Goal: Transaction & Acquisition: Purchase product/service

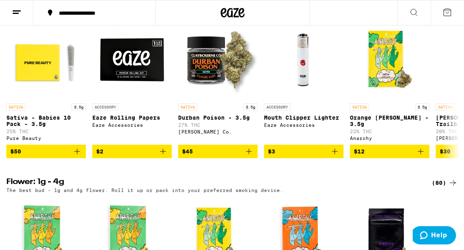
scroll to position [665, 0]
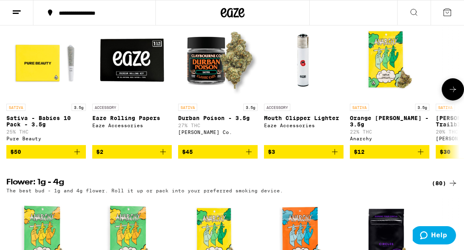
click at [41, 157] on span "$50" at bounding box center [46, 152] width 72 height 10
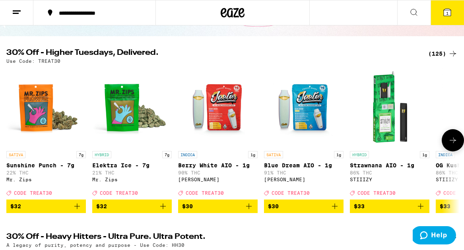
scroll to position [66, 0]
click at [23, 213] on button "$32" at bounding box center [46, 207] width 80 height 14
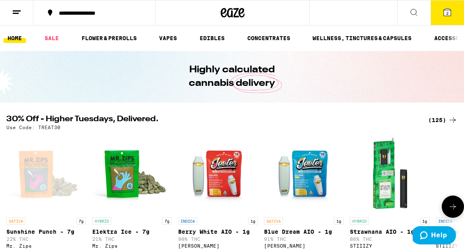
scroll to position [0, 0]
click at [443, 13] on icon at bounding box center [448, 13] width 10 height 10
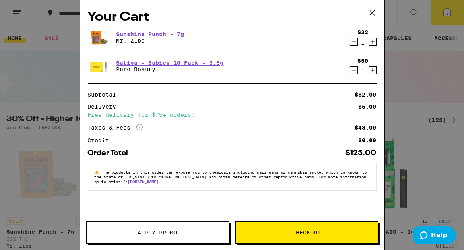
click at [301, 242] on button "Checkout" at bounding box center [307, 233] width 143 height 22
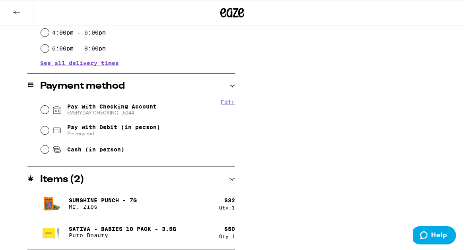
scroll to position [283, 0]
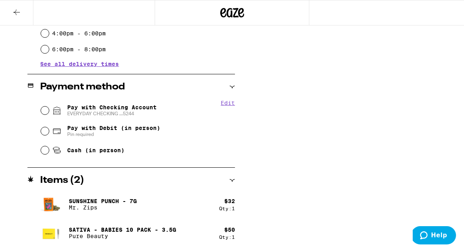
click at [141, 111] on span "EVERYDAY CHECKING ...5244" at bounding box center [112, 114] width 90 height 6
click at [49, 111] on input "Pay with Checking Account EVERYDAY CHECKING ...5244" at bounding box center [45, 111] width 8 height 8
radio input "true"
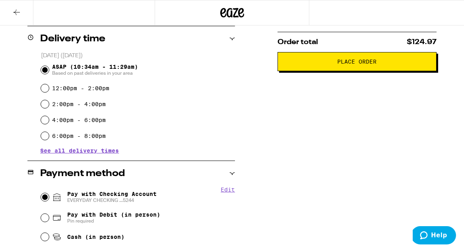
scroll to position [193, 0]
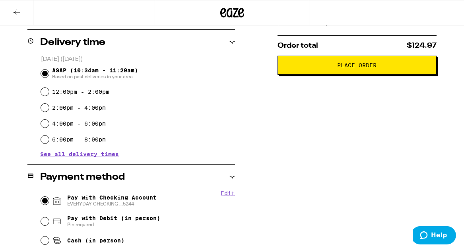
click at [364, 75] on button "Place Order" at bounding box center [357, 65] width 159 height 19
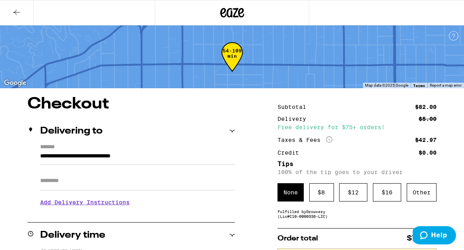
scroll to position [0, 0]
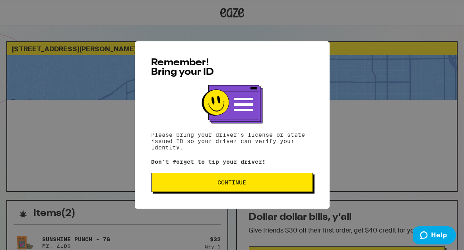
click at [276, 185] on span "Continue" at bounding box center [232, 183] width 148 height 6
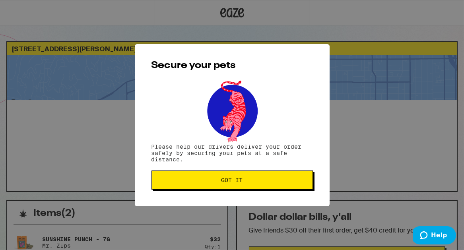
click at [288, 186] on button "Got it" at bounding box center [233, 180] width 162 height 19
